Goal: Use online tool/utility: Utilize a website feature to perform a specific function

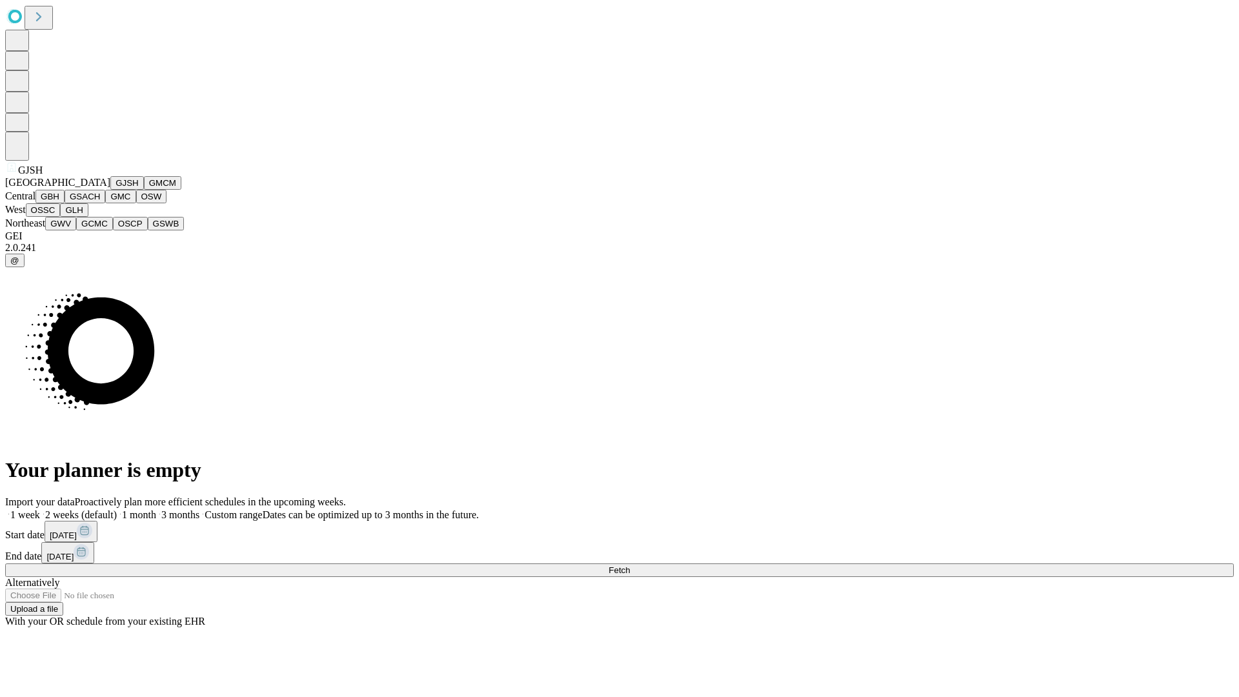
click at [110, 190] on button "GJSH" at bounding box center [127, 183] width 34 height 14
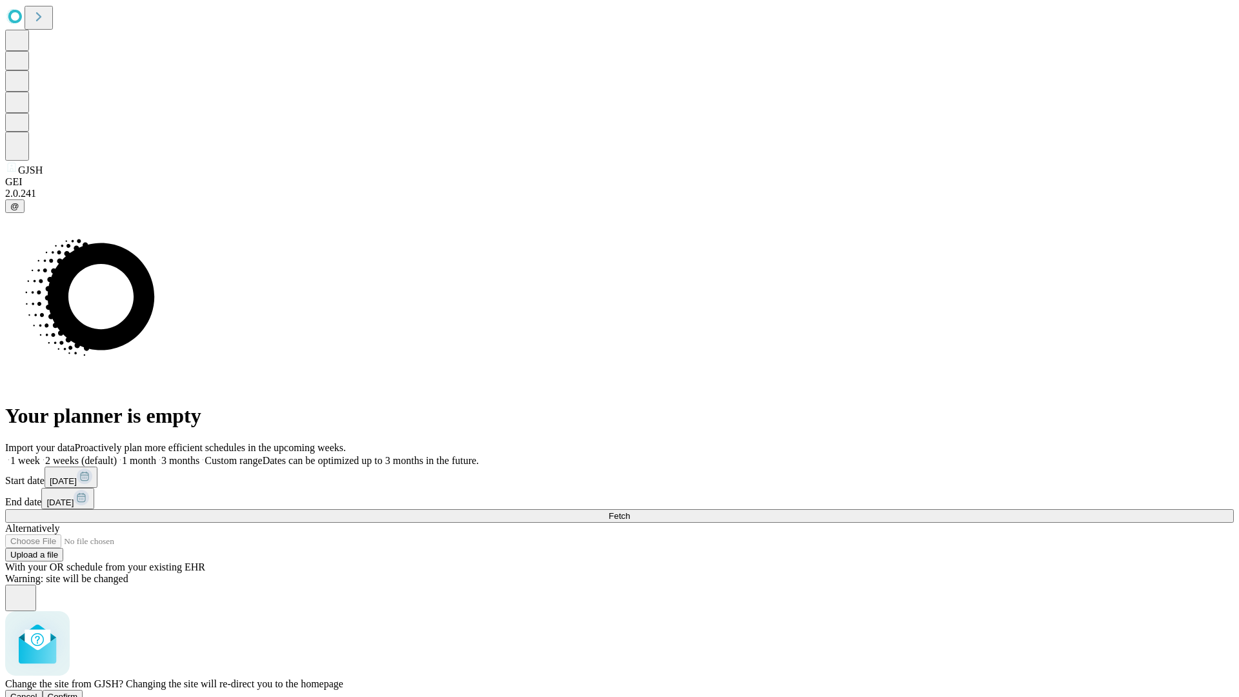
click at [78, 692] on span "Confirm" at bounding box center [63, 697] width 30 height 10
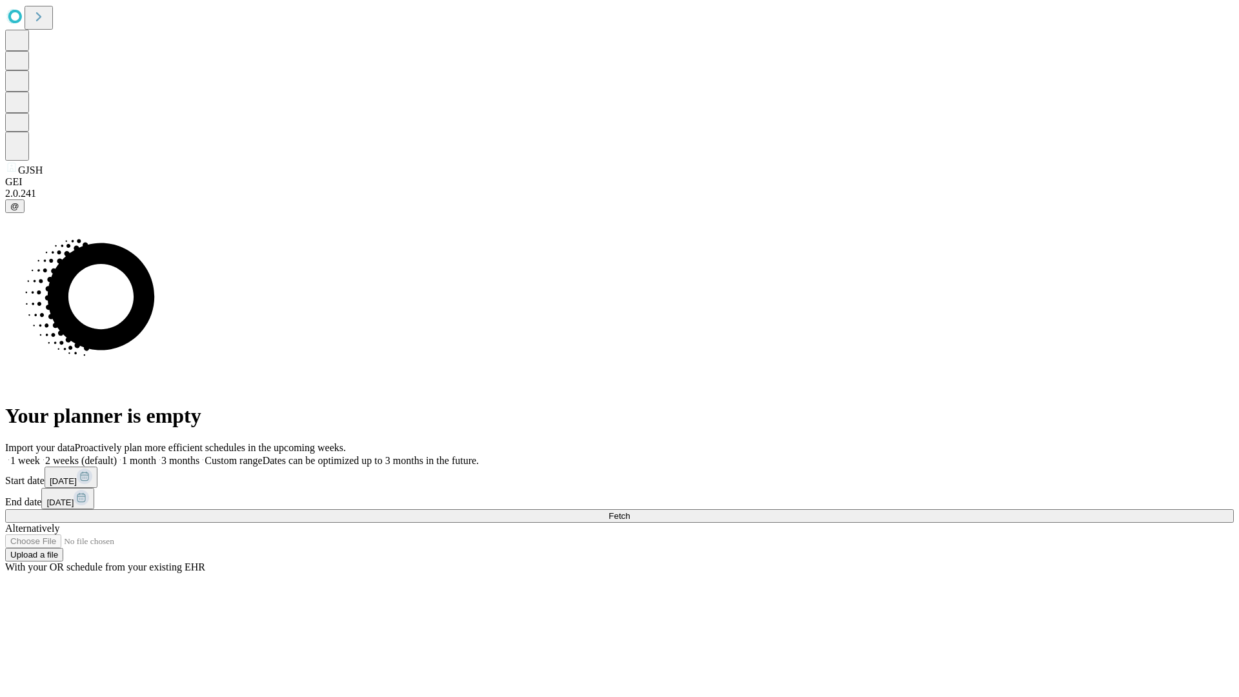
click at [40, 455] on label "1 week" at bounding box center [22, 460] width 35 height 11
click at [630, 511] on span "Fetch" at bounding box center [619, 516] width 21 height 10
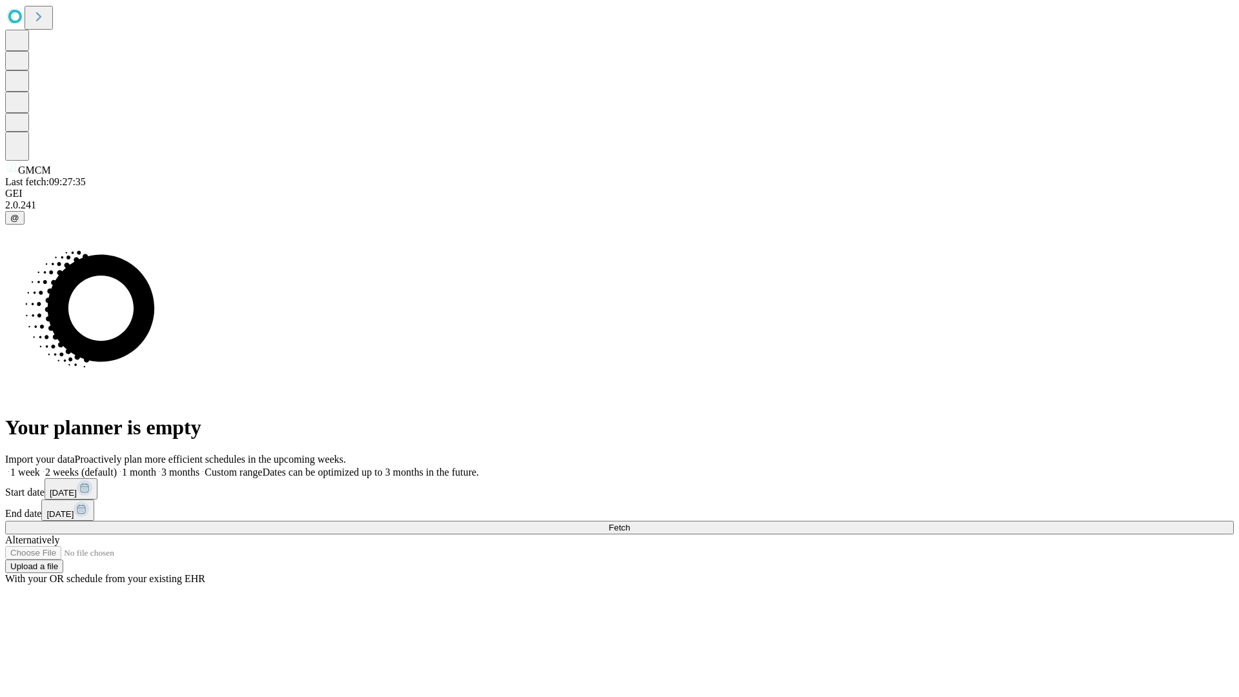
click at [40, 467] on label "1 week" at bounding box center [22, 472] width 35 height 11
click at [630, 523] on span "Fetch" at bounding box center [619, 528] width 21 height 10
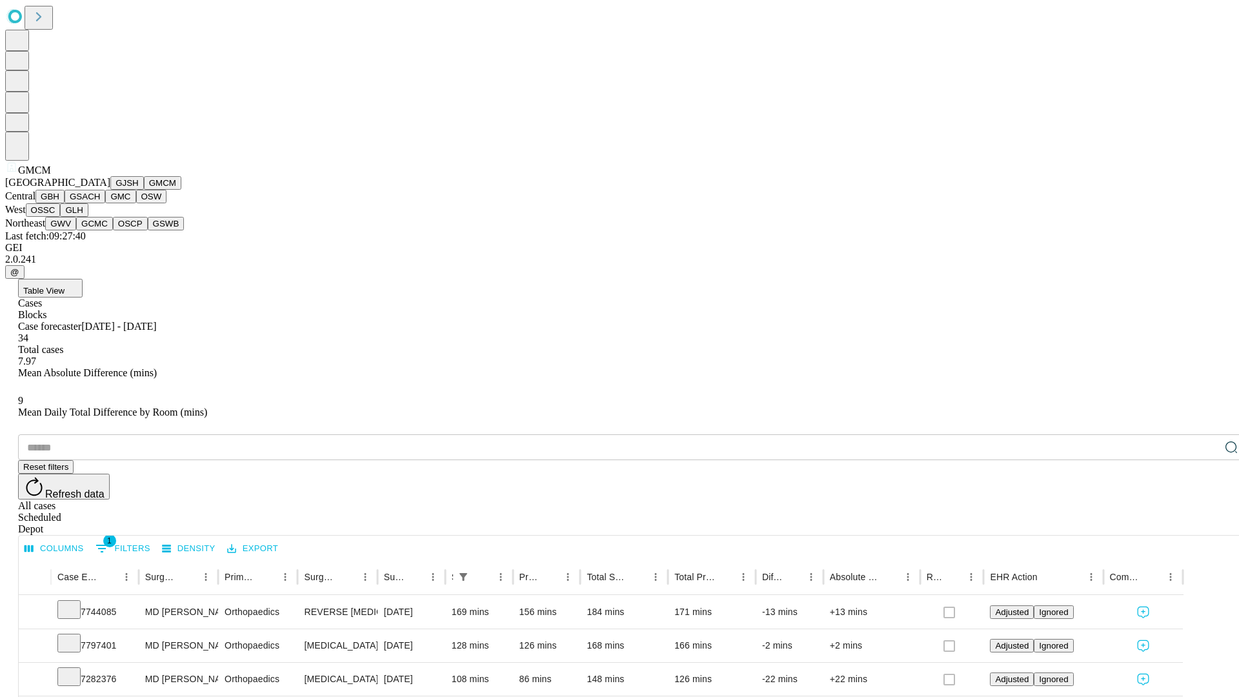
click at [65, 203] on button "GBH" at bounding box center [49, 197] width 29 height 14
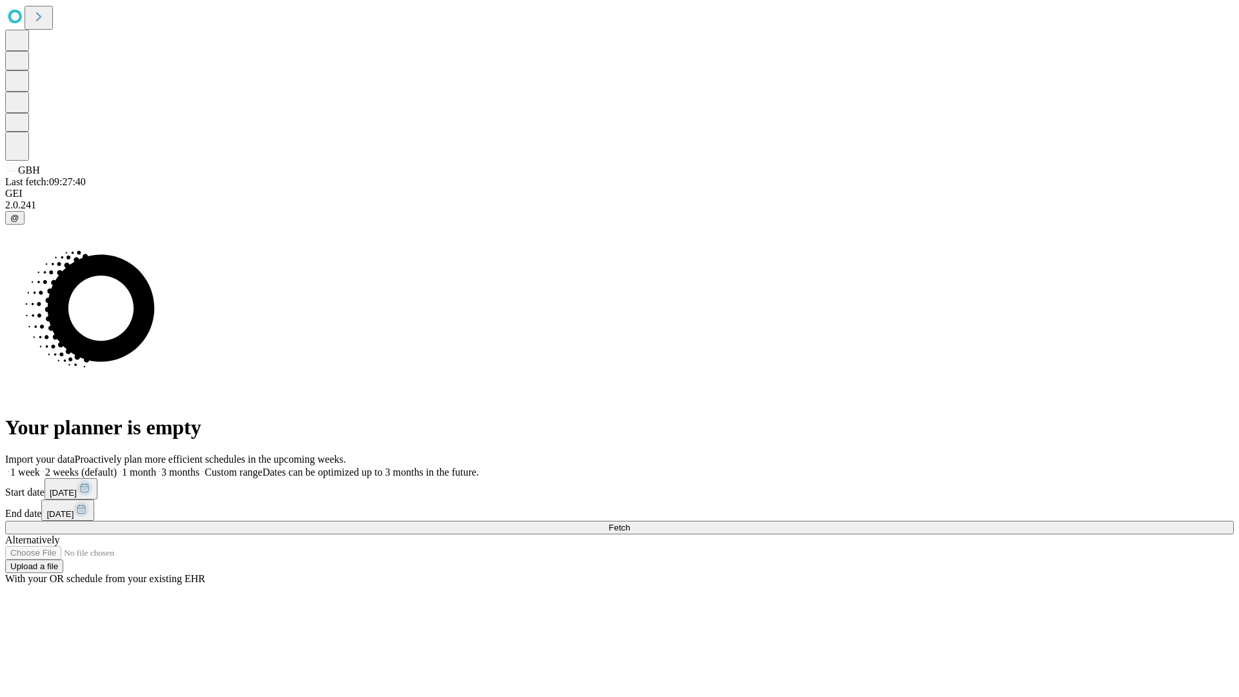
click at [40, 467] on label "1 week" at bounding box center [22, 472] width 35 height 11
click at [630, 523] on span "Fetch" at bounding box center [619, 528] width 21 height 10
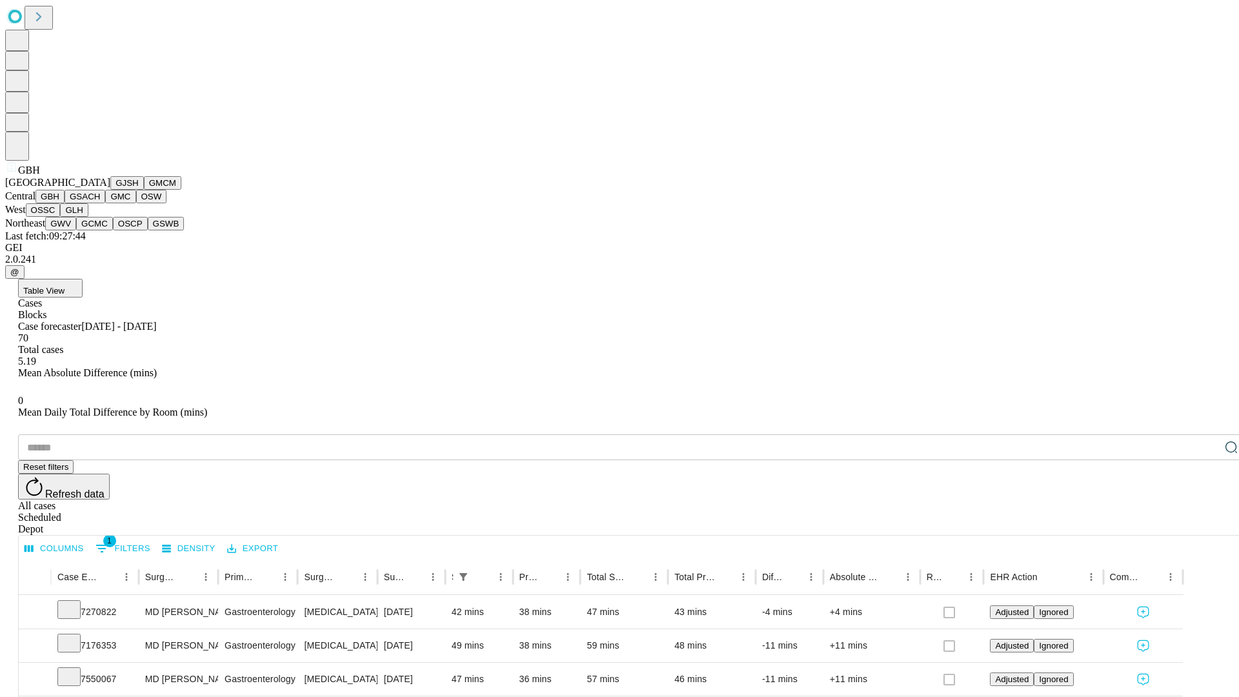
click at [100, 203] on button "GSACH" at bounding box center [85, 197] width 41 height 14
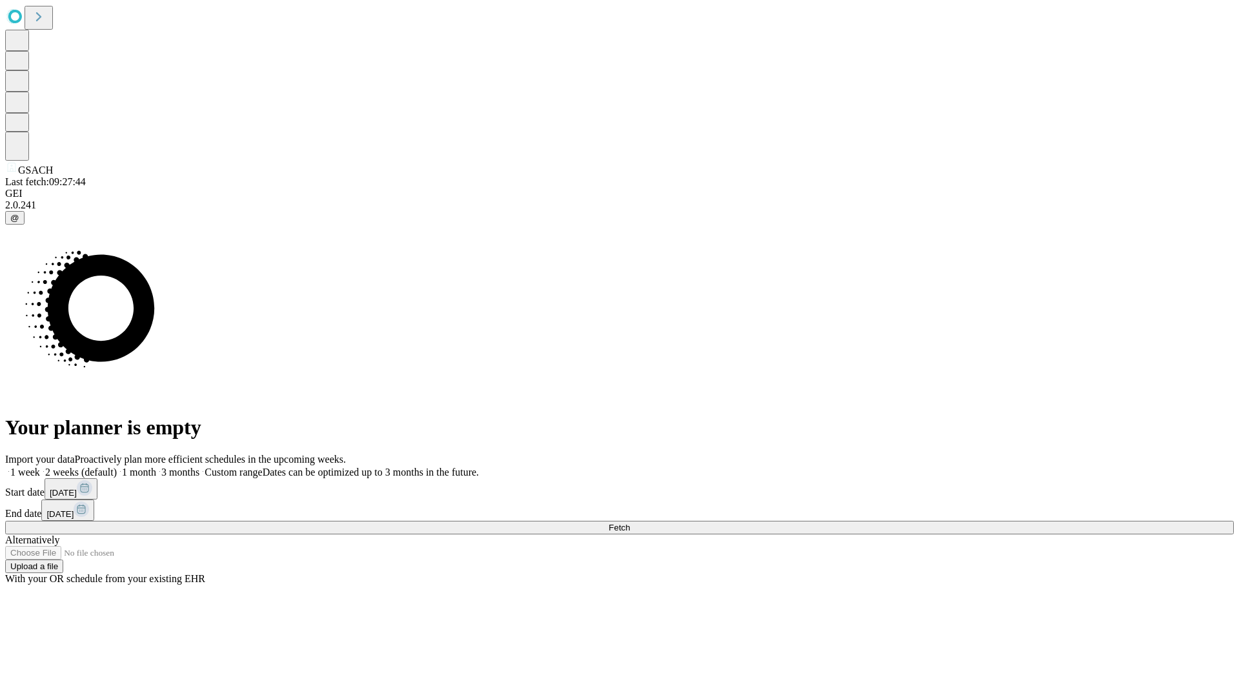
click at [40, 467] on label "1 week" at bounding box center [22, 472] width 35 height 11
click at [630, 523] on span "Fetch" at bounding box center [619, 528] width 21 height 10
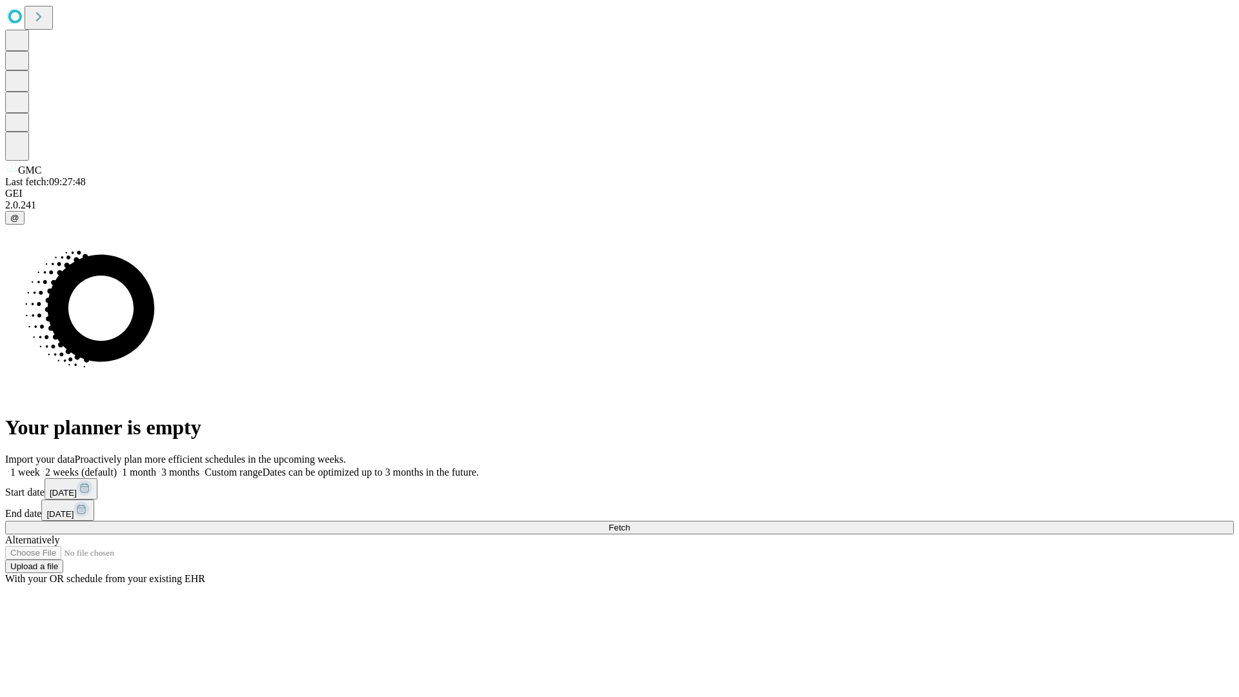
click at [630, 523] on span "Fetch" at bounding box center [619, 528] width 21 height 10
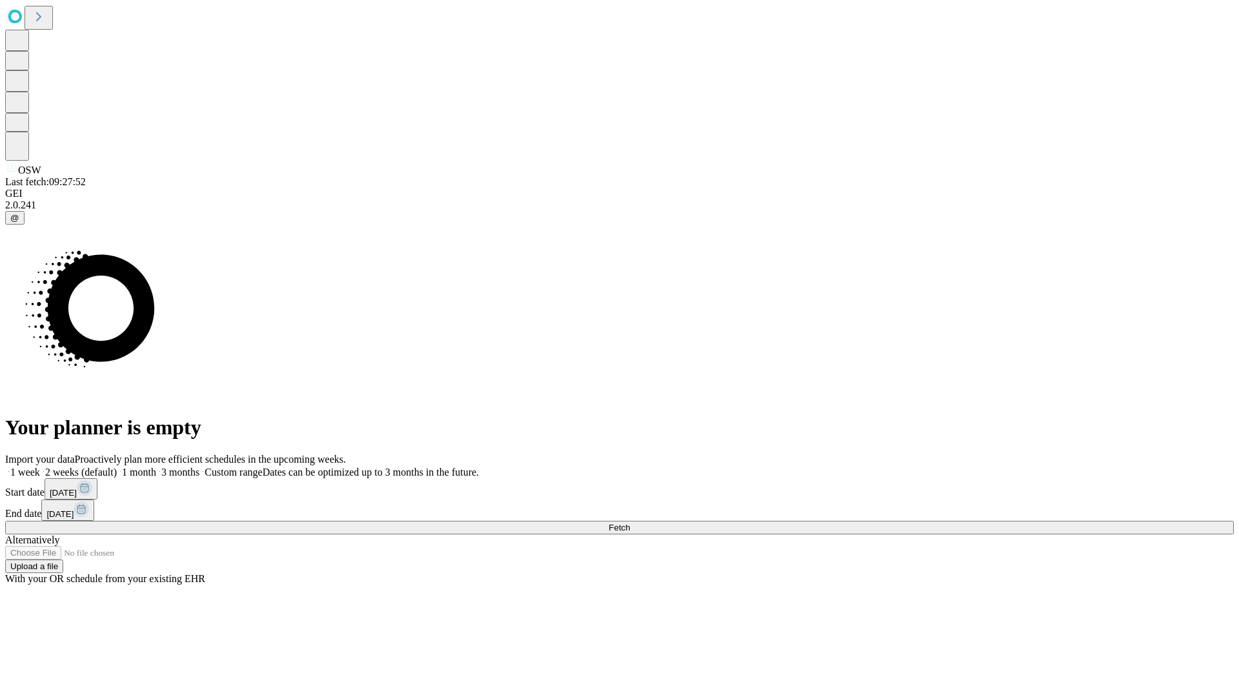
click at [40, 467] on label "1 week" at bounding box center [22, 472] width 35 height 11
click at [630, 523] on span "Fetch" at bounding box center [619, 528] width 21 height 10
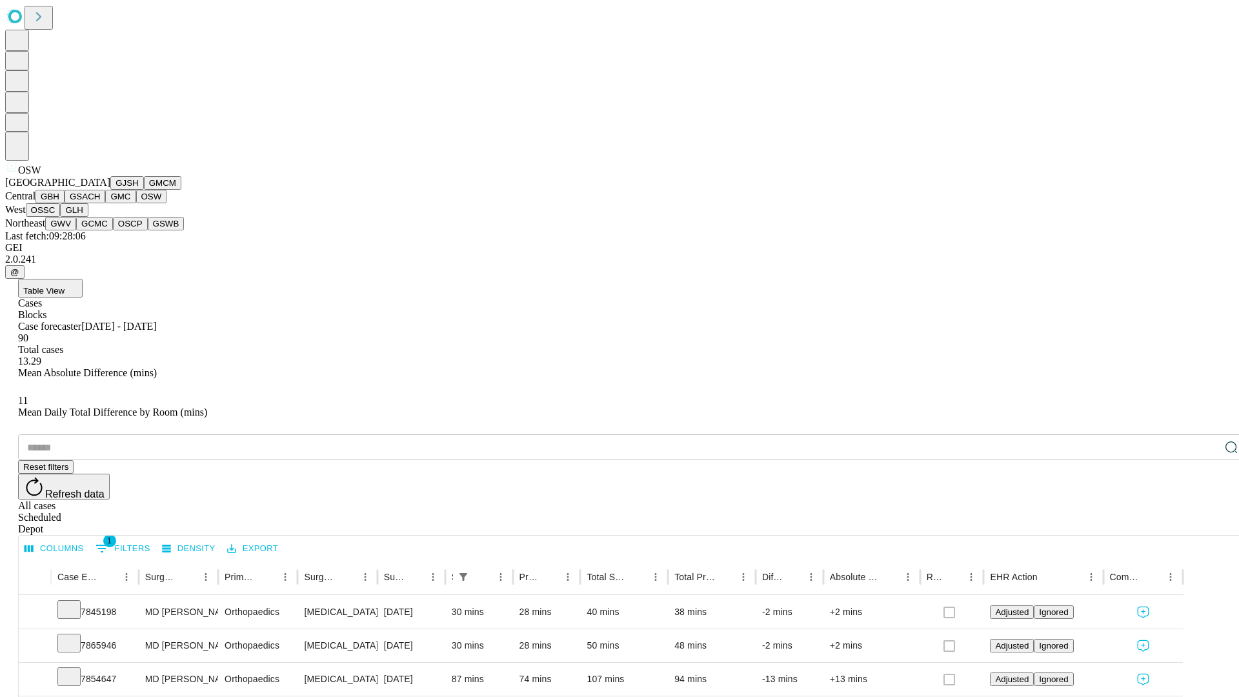
click at [61, 217] on button "OSSC" at bounding box center [43, 210] width 35 height 14
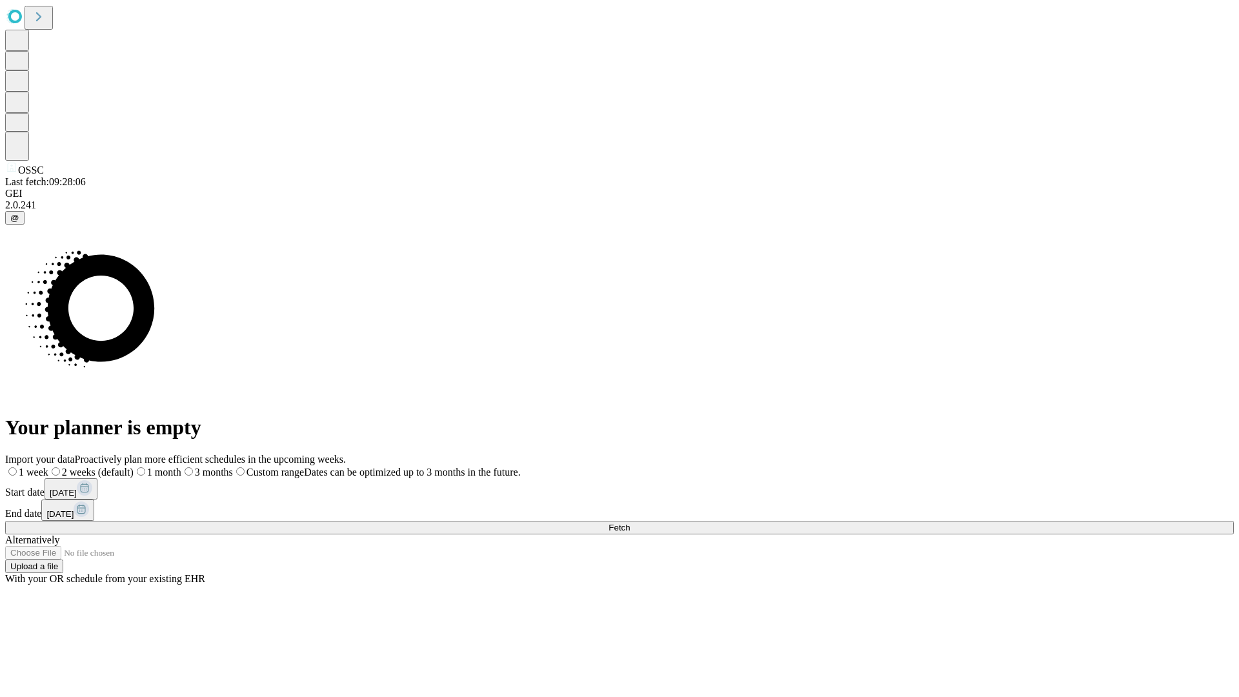
click at [48, 467] on label "1 week" at bounding box center [26, 472] width 43 height 11
click at [630, 523] on span "Fetch" at bounding box center [619, 528] width 21 height 10
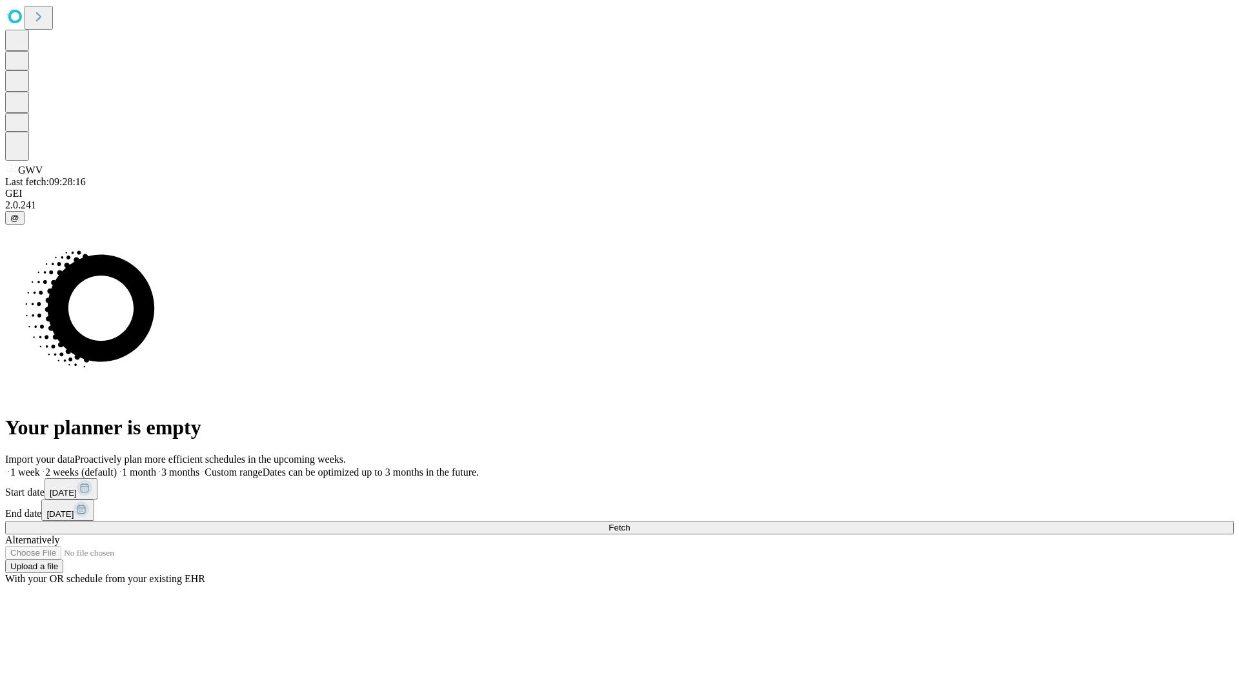
click at [40, 467] on label "1 week" at bounding box center [22, 472] width 35 height 11
click at [630, 523] on span "Fetch" at bounding box center [619, 528] width 21 height 10
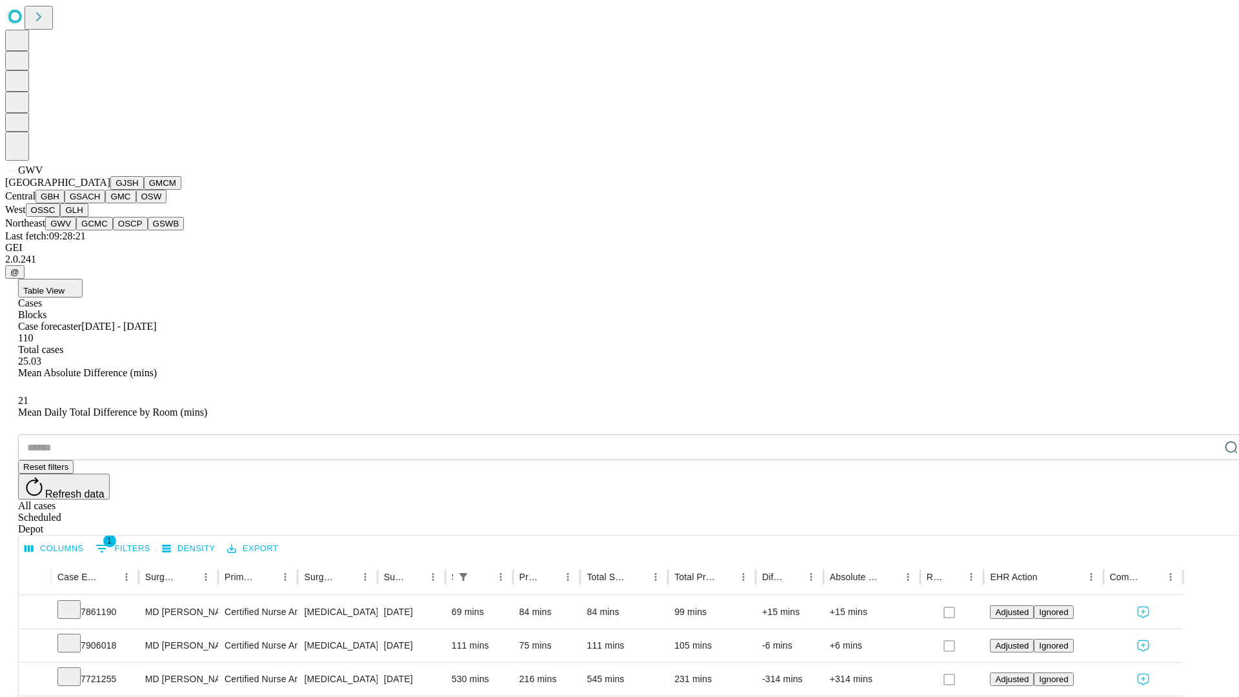
click at [100, 230] on button "GCMC" at bounding box center [94, 224] width 37 height 14
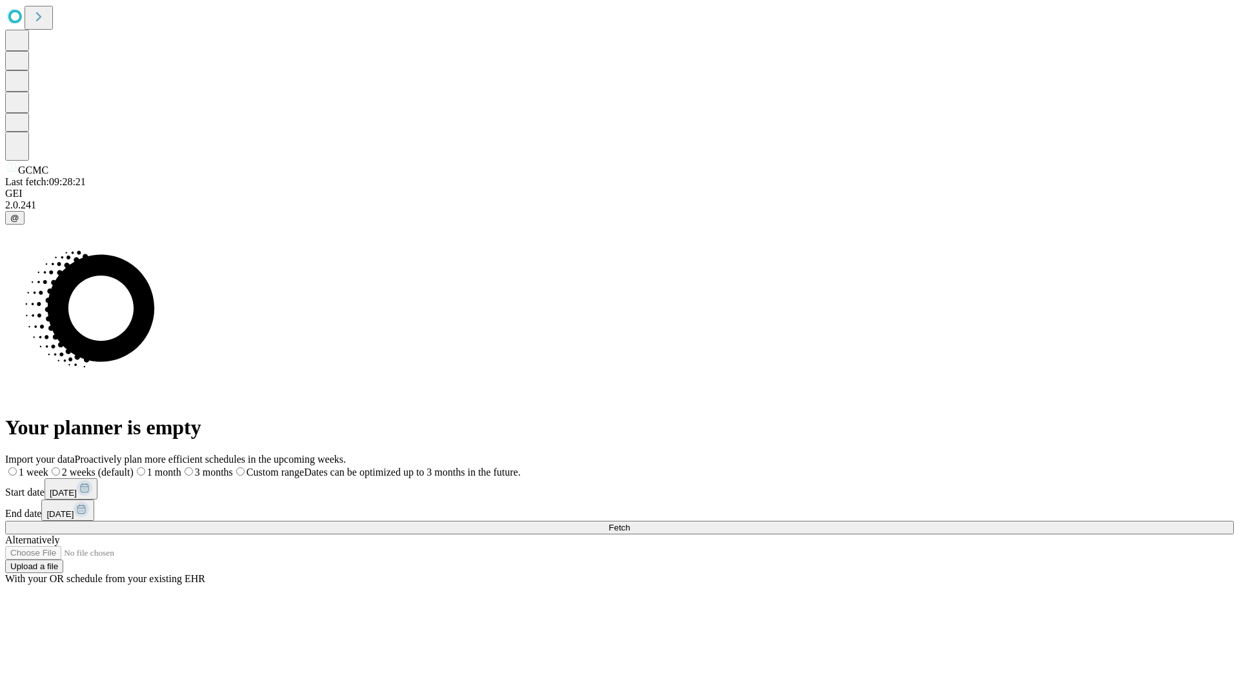
click at [48, 467] on label "1 week" at bounding box center [26, 472] width 43 height 11
click at [630, 523] on span "Fetch" at bounding box center [619, 528] width 21 height 10
